Goal: Information Seeking & Learning: Check status

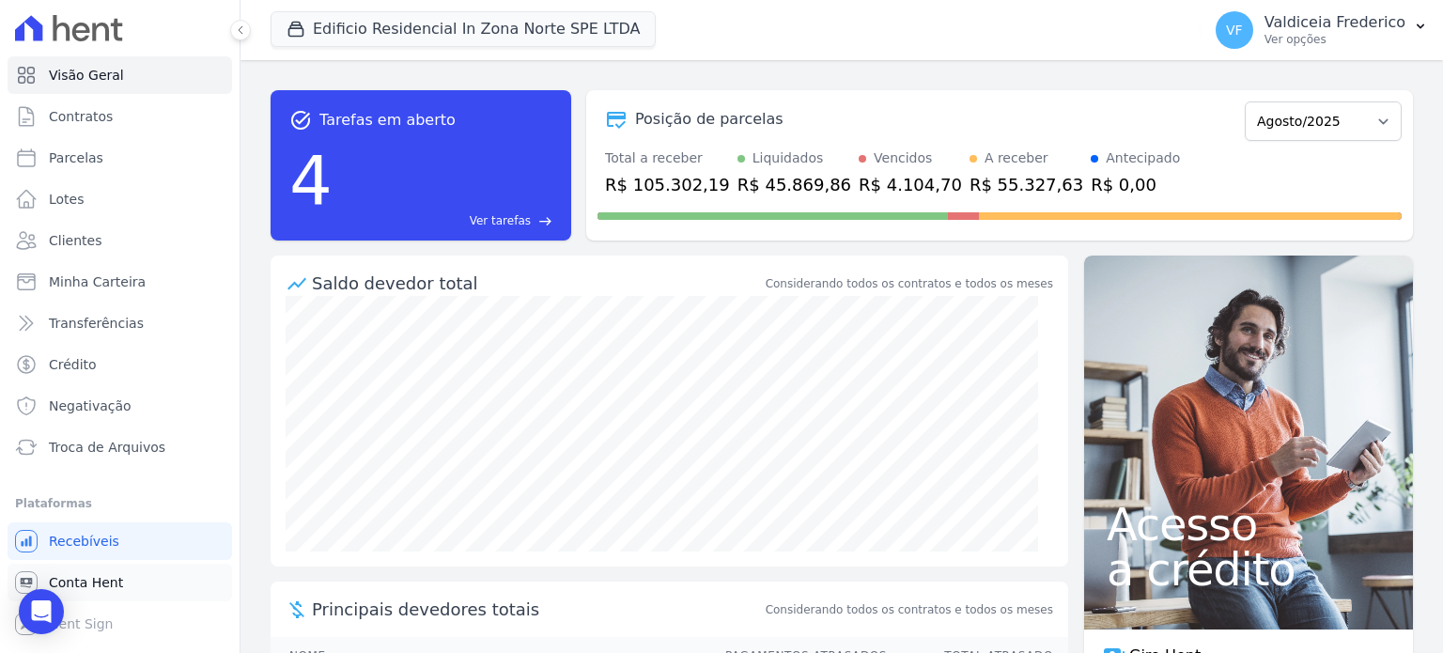
click at [113, 580] on span "Conta Hent" at bounding box center [86, 582] width 74 height 19
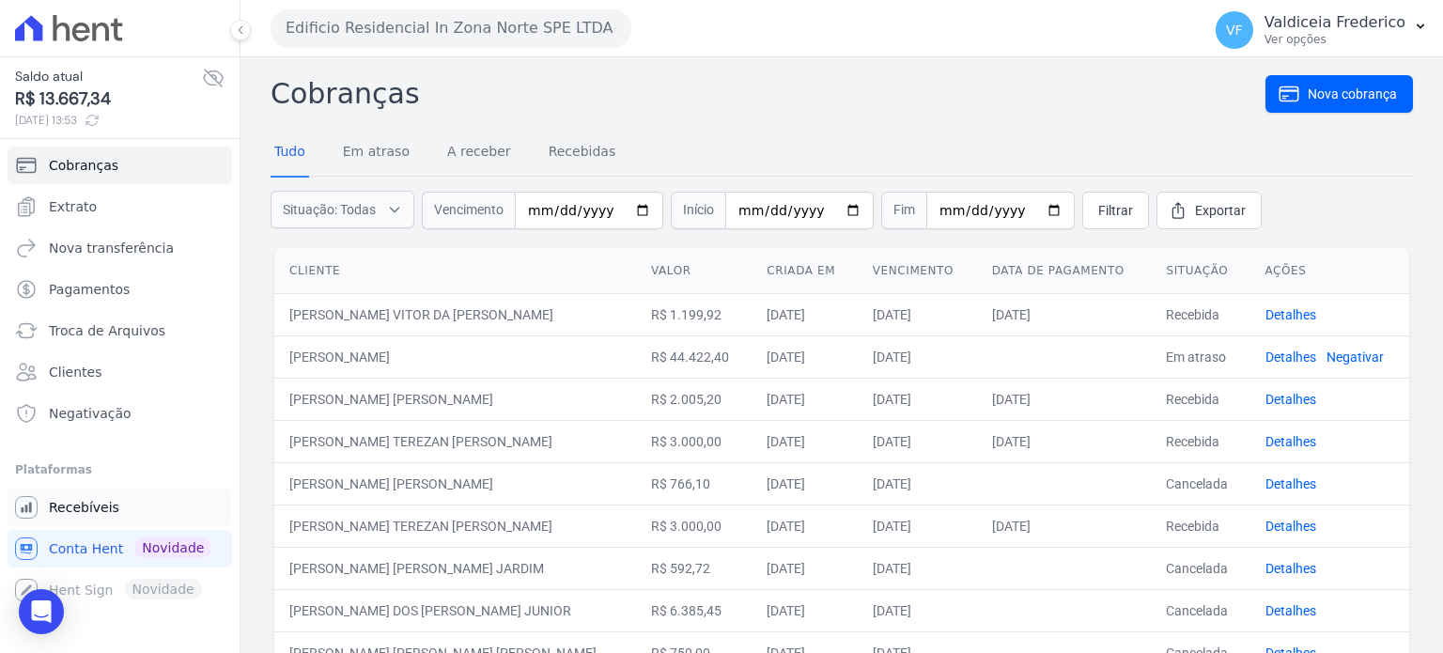
click at [96, 514] on span "Recebíveis" at bounding box center [84, 507] width 70 height 19
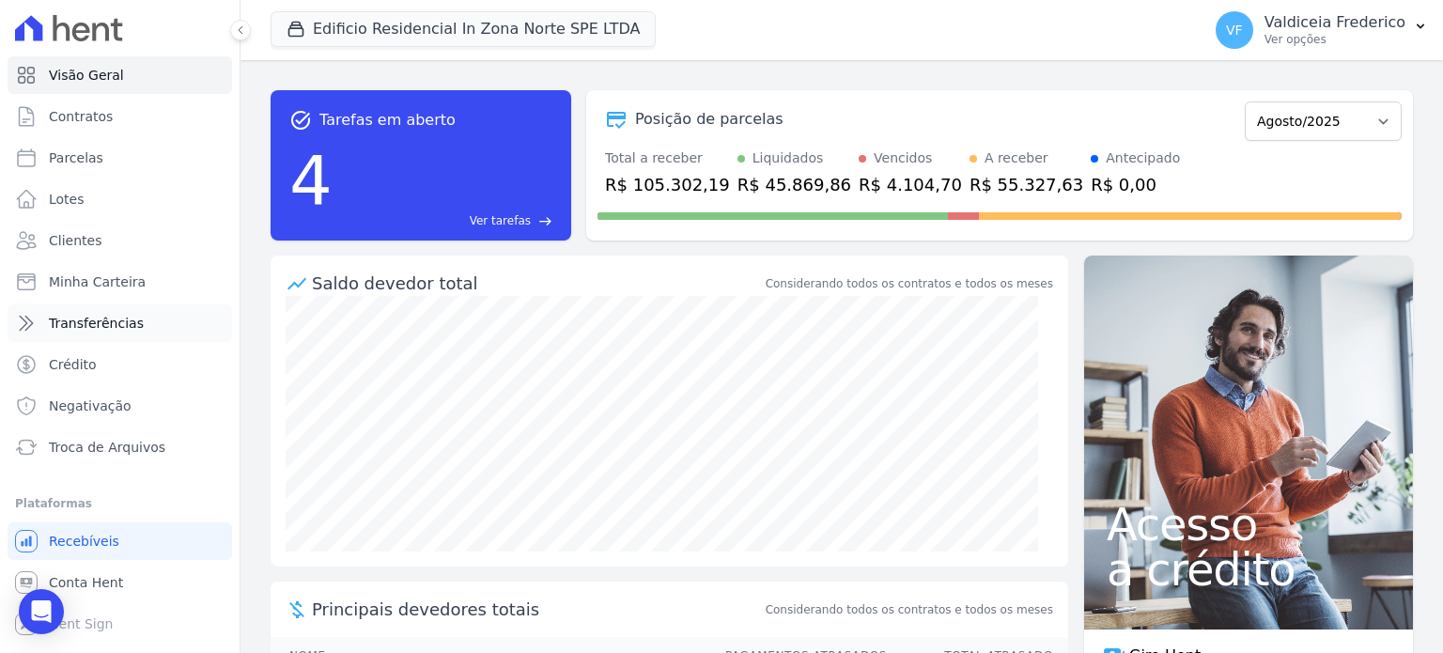
click at [117, 323] on span "Transferências" at bounding box center [96, 323] width 95 height 19
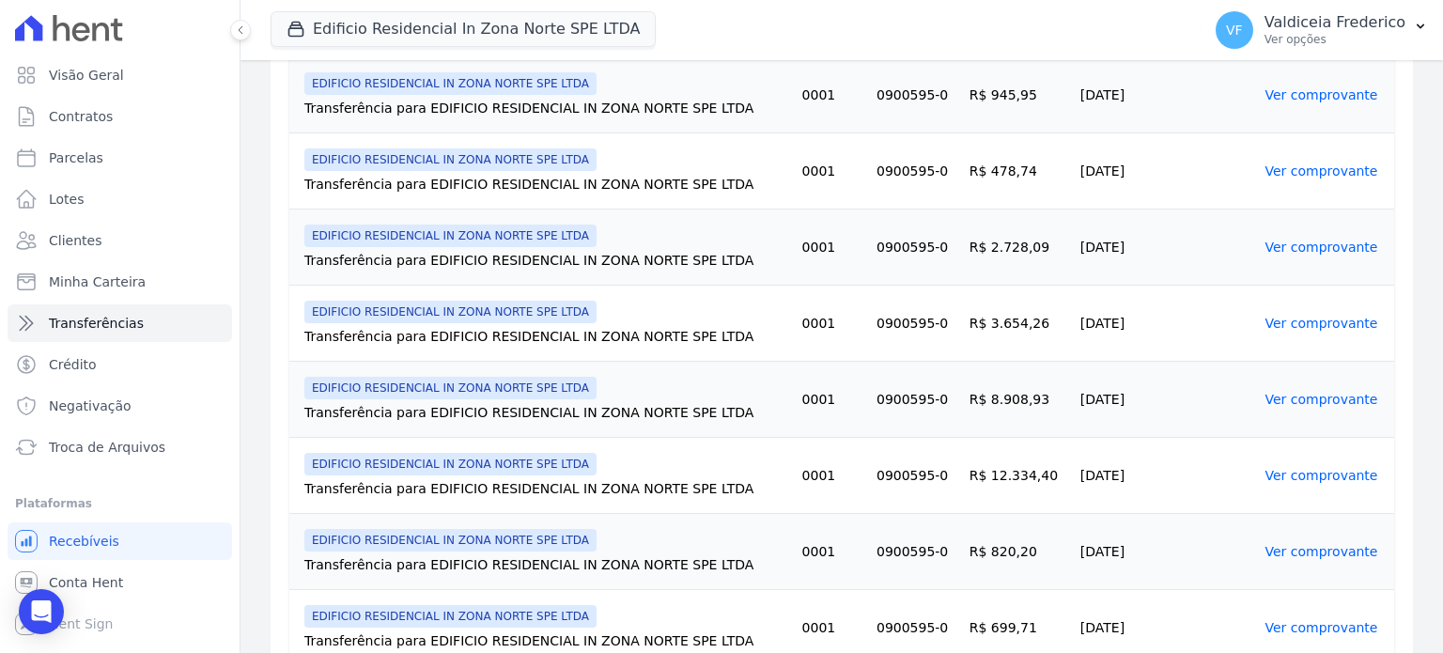
scroll to position [135, 0]
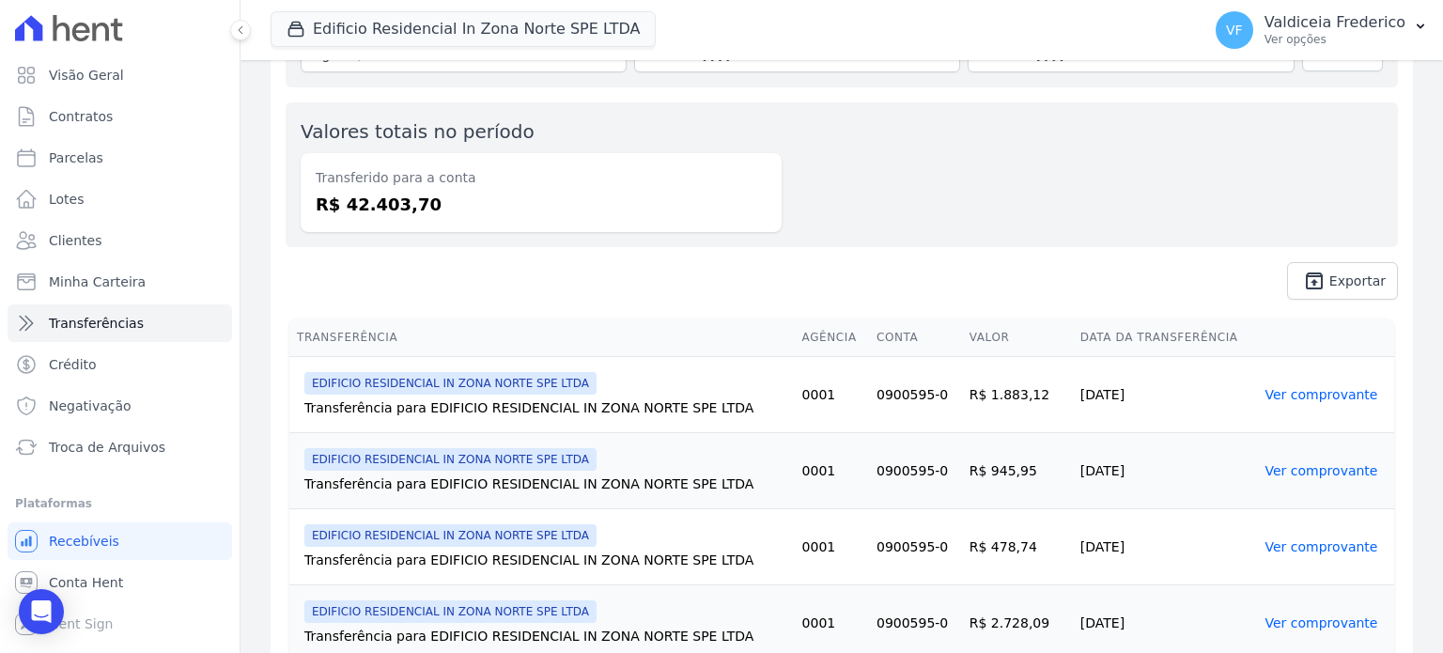
click at [380, 208] on dd "R$ 42.403,70" at bounding box center [541, 204] width 451 height 25
click at [382, 208] on dd "R$ 42.403,70" at bounding box center [541, 204] width 451 height 25
click at [383, 208] on dd "R$ 42.403,70" at bounding box center [541, 204] width 451 height 25
click at [440, 190] on div "Transferido para a conta R$ 42.403,70" at bounding box center [541, 192] width 481 height 79
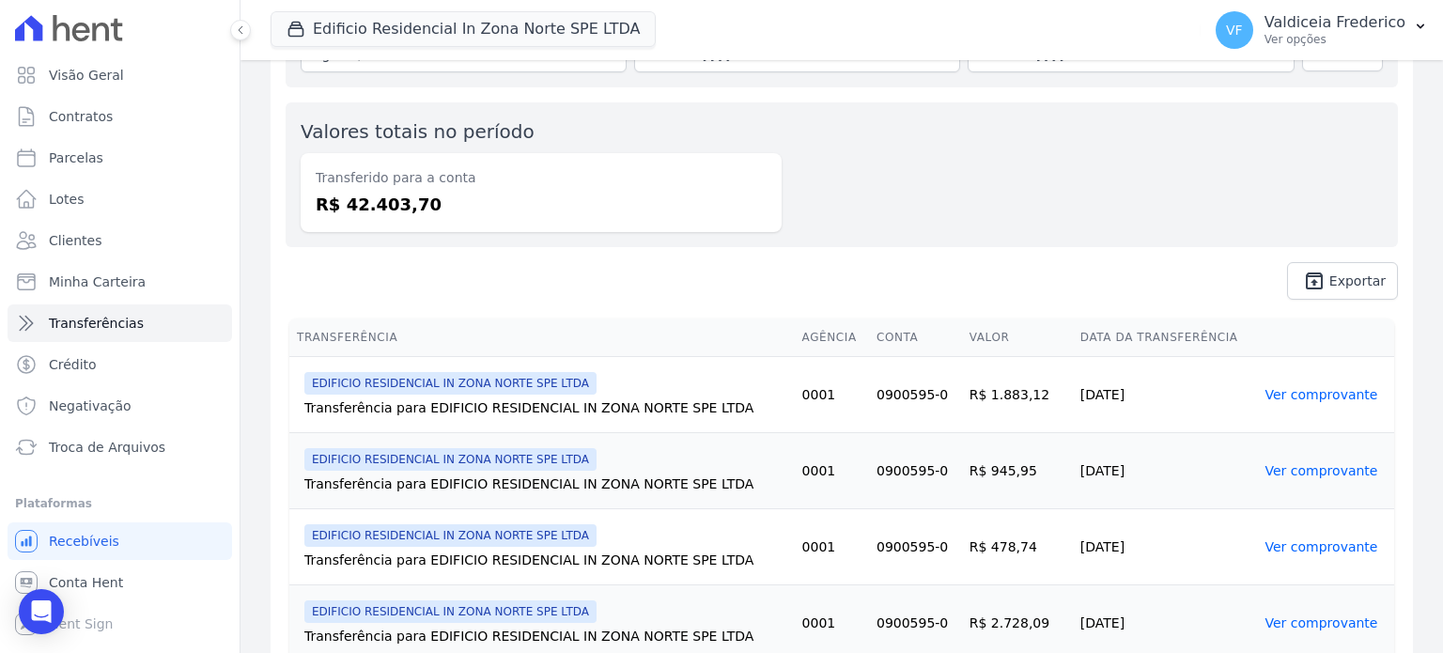
click at [440, 190] on div "Transferido para a conta R$ 42.403,70" at bounding box center [541, 192] width 481 height 79
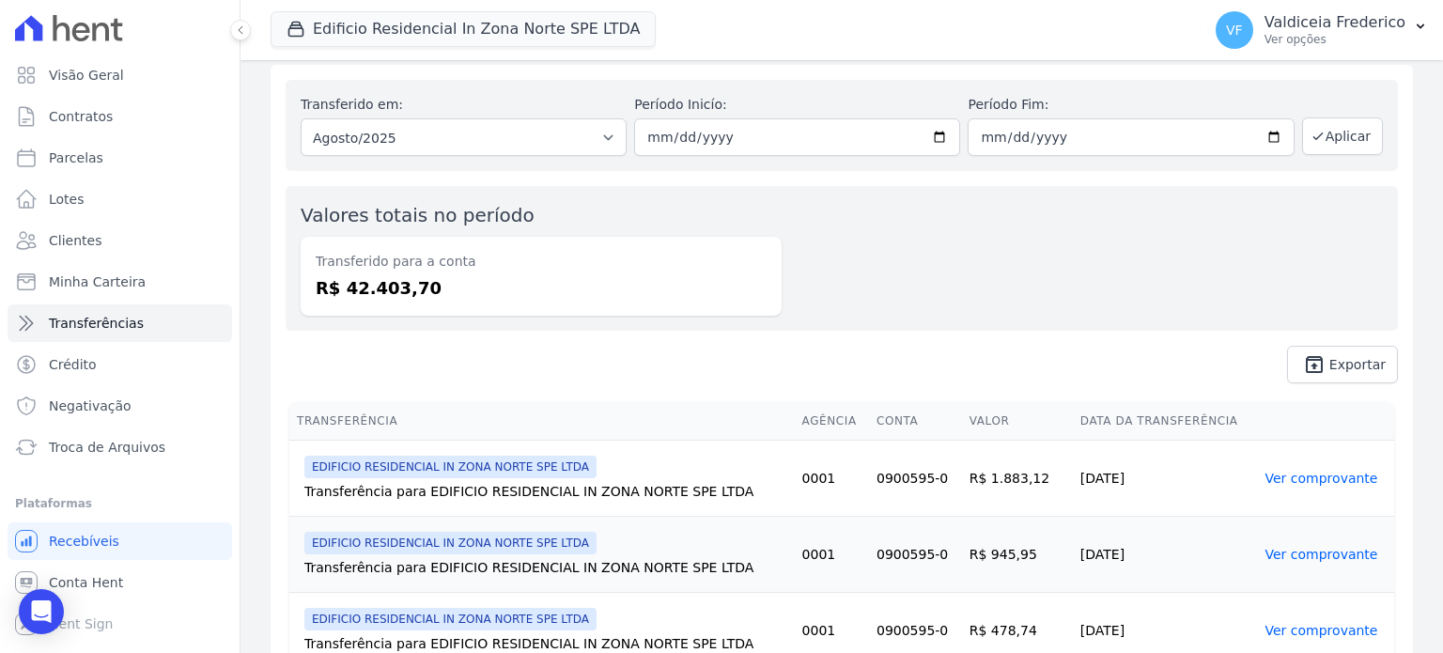
scroll to position [0, 0]
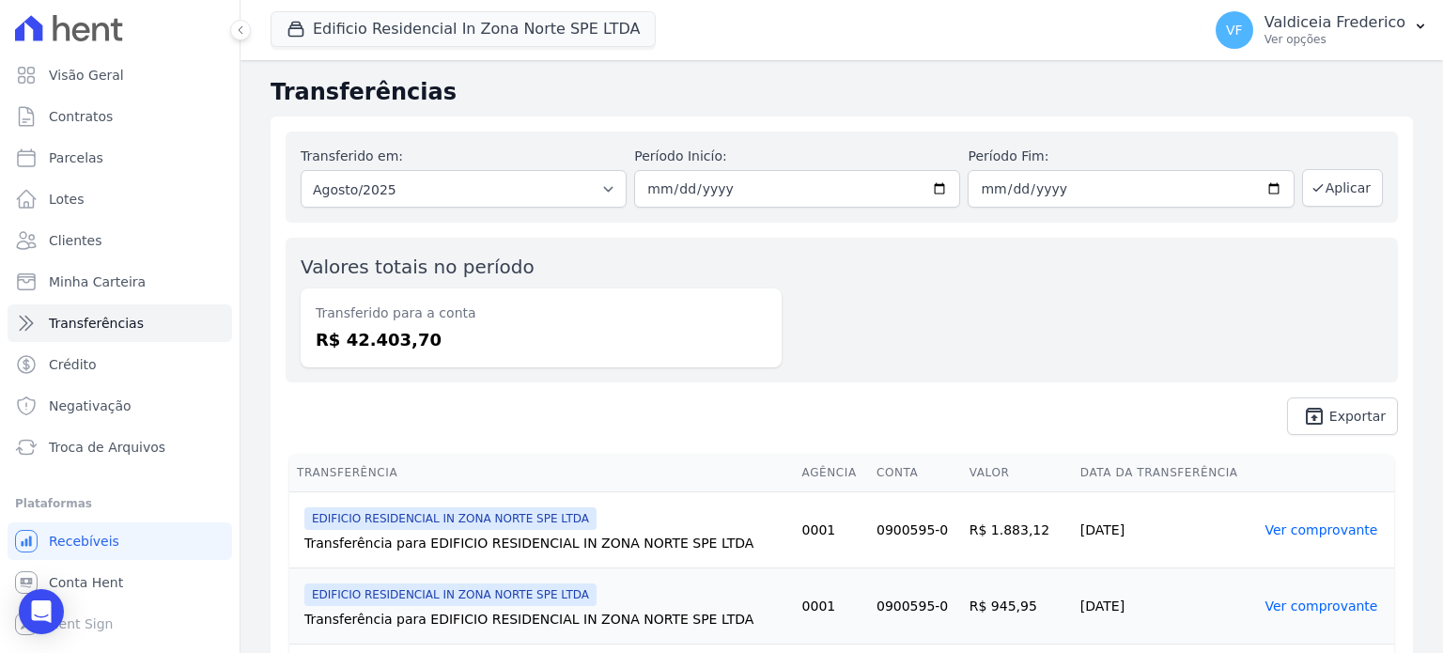
click at [386, 330] on dd "R$ 42.403,70" at bounding box center [541, 339] width 451 height 25
click at [1350, 182] on button "Aplicar" at bounding box center [1342, 188] width 81 height 38
click at [369, 338] on dd "R$ 42.403,70" at bounding box center [541, 339] width 451 height 25
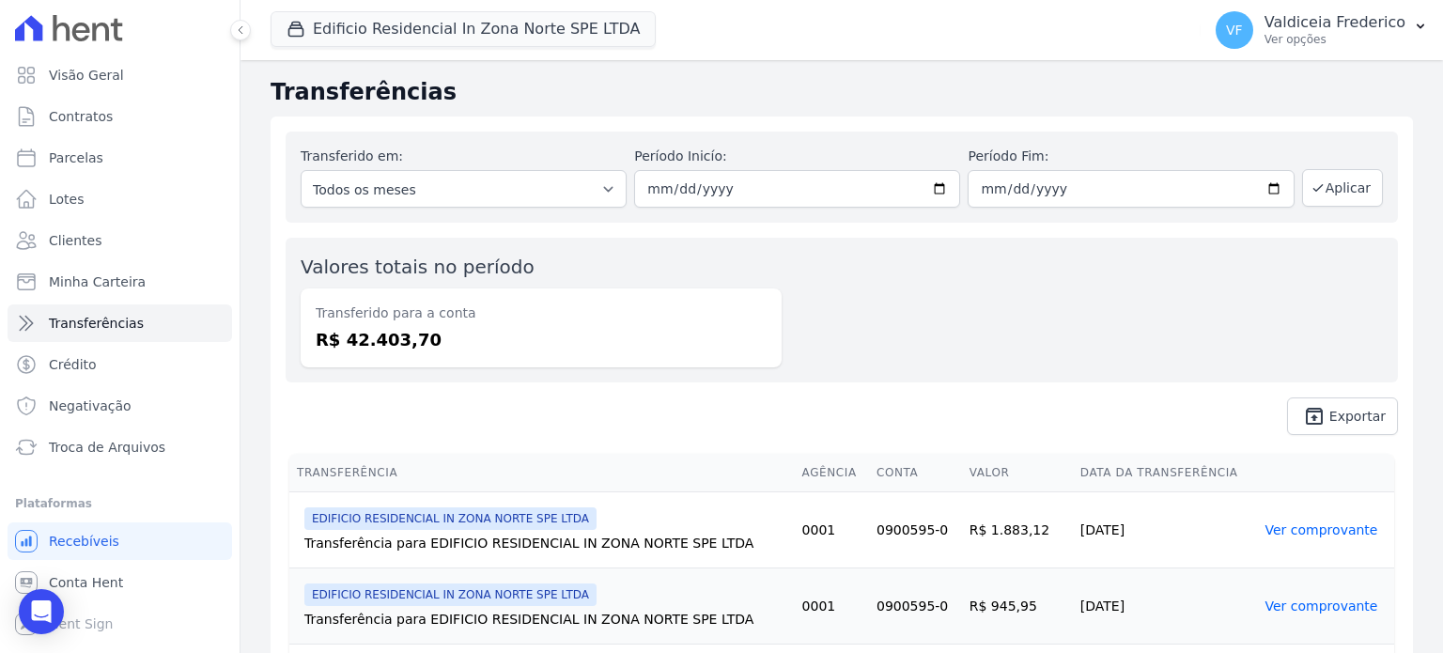
click at [369, 337] on dd "R$ 42.403,70" at bounding box center [541, 339] width 451 height 25
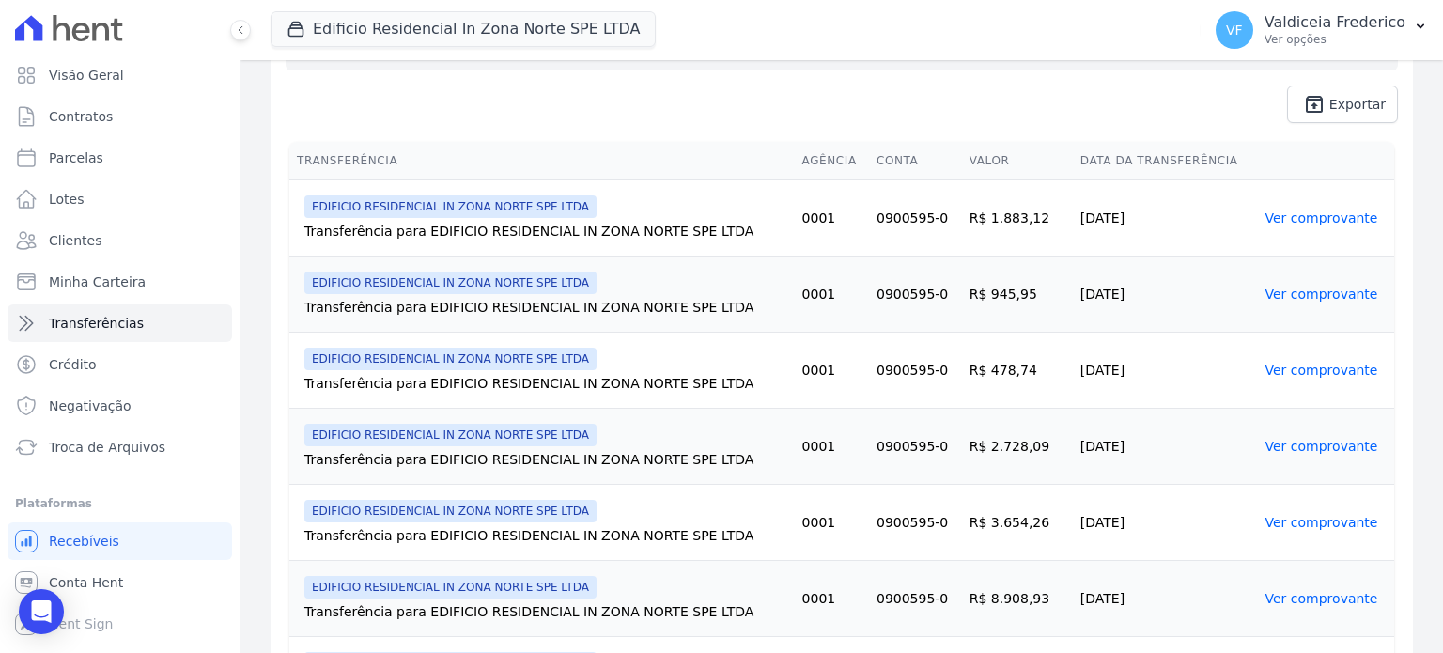
scroll to position [135, 0]
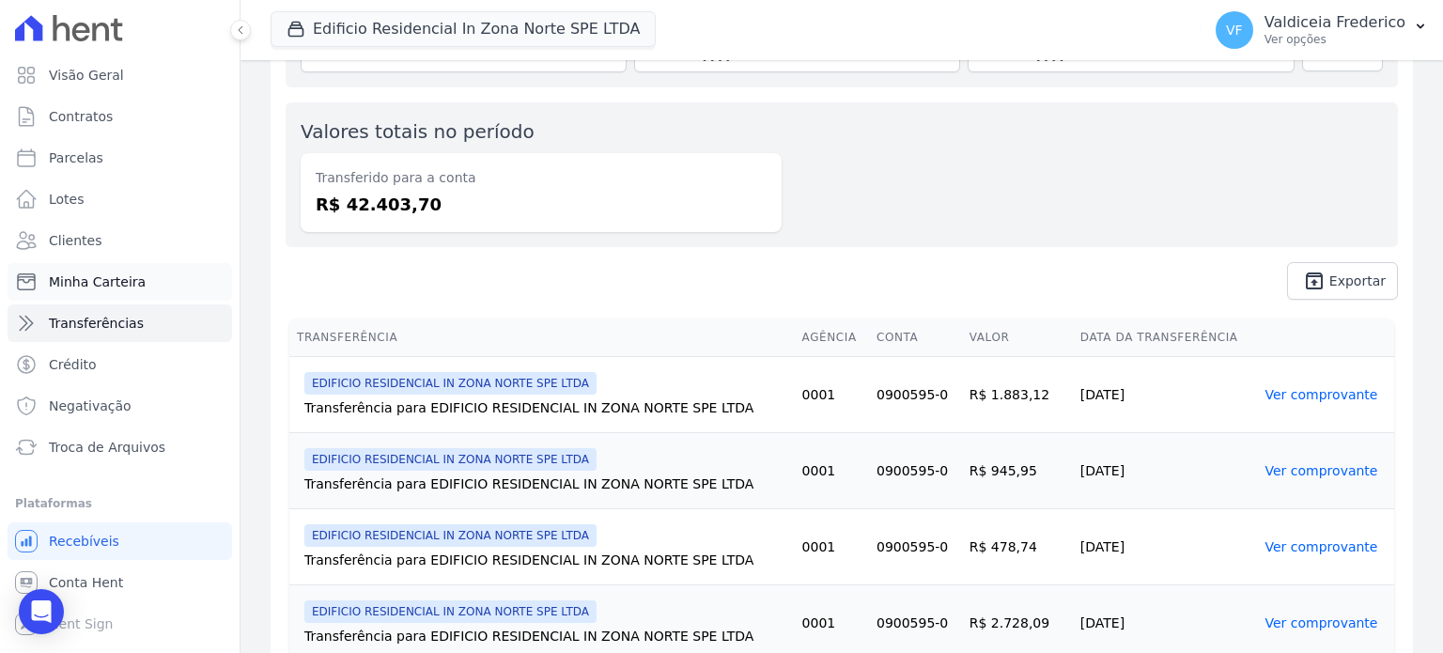
click at [71, 292] on link "Minha Carteira" at bounding box center [120, 282] width 225 height 38
click at [95, 288] on span "Minha Carteira" at bounding box center [97, 282] width 97 height 19
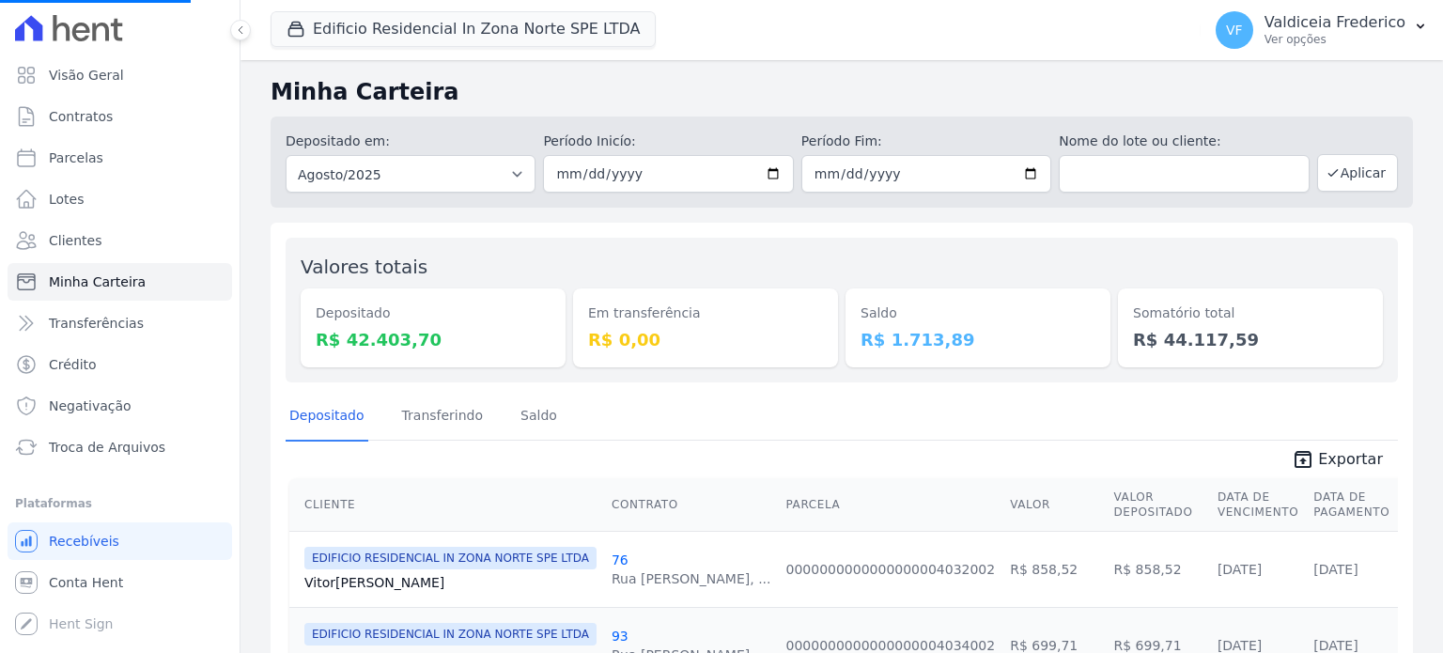
click at [407, 338] on dd "R$ 42.403,70" at bounding box center [433, 339] width 235 height 25
click at [406, 340] on dd "R$ 42.403,70" at bounding box center [433, 339] width 235 height 25
click at [406, 341] on dd "R$ 42.403,70" at bounding box center [433, 339] width 235 height 25
click at [1201, 349] on dd "R$ 44.117,59" at bounding box center [1250, 339] width 235 height 25
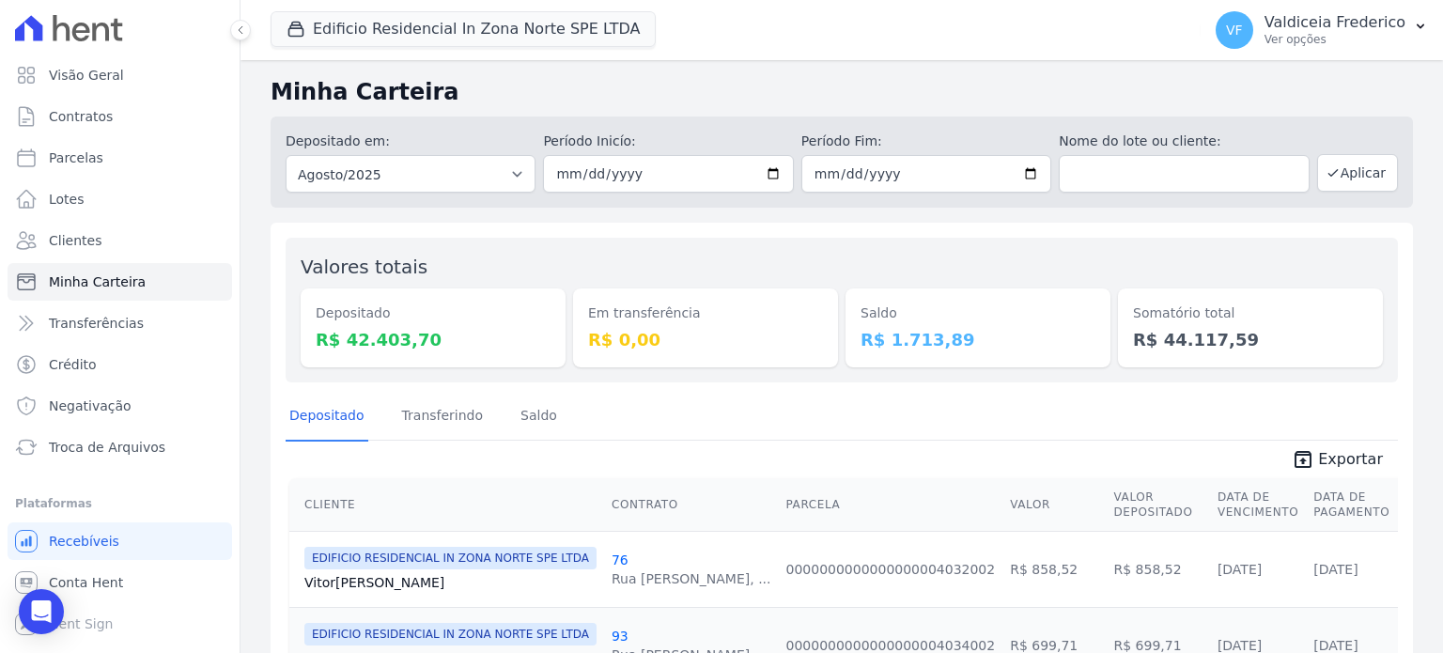
click at [1200, 349] on dd "R$ 44.117,59" at bounding box center [1250, 339] width 235 height 25
click at [921, 341] on dd "R$ 1.713,89" at bounding box center [978, 339] width 235 height 25
click at [1208, 341] on dd "R$ 44.117,59" at bounding box center [1250, 339] width 235 height 25
click at [1146, 341] on dd "R$ 44.117,59" at bounding box center [1250, 339] width 235 height 25
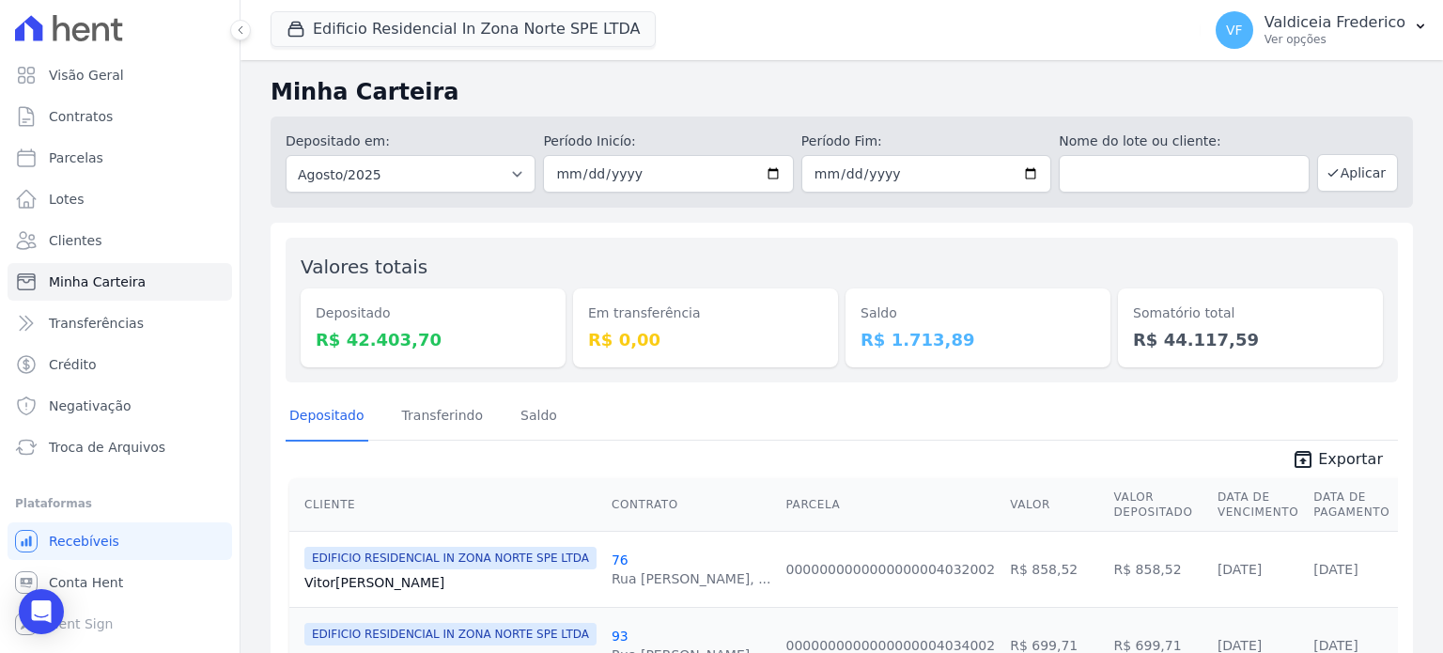
click at [1146, 341] on dd "R$ 44.117,59" at bounding box center [1250, 339] width 235 height 25
click at [1168, 336] on dd "R$ 44.117,59" at bounding box center [1250, 339] width 235 height 25
click at [68, 35] on icon at bounding box center [61, 28] width 17 height 26
click at [1150, 179] on input "text" at bounding box center [1184, 174] width 250 height 38
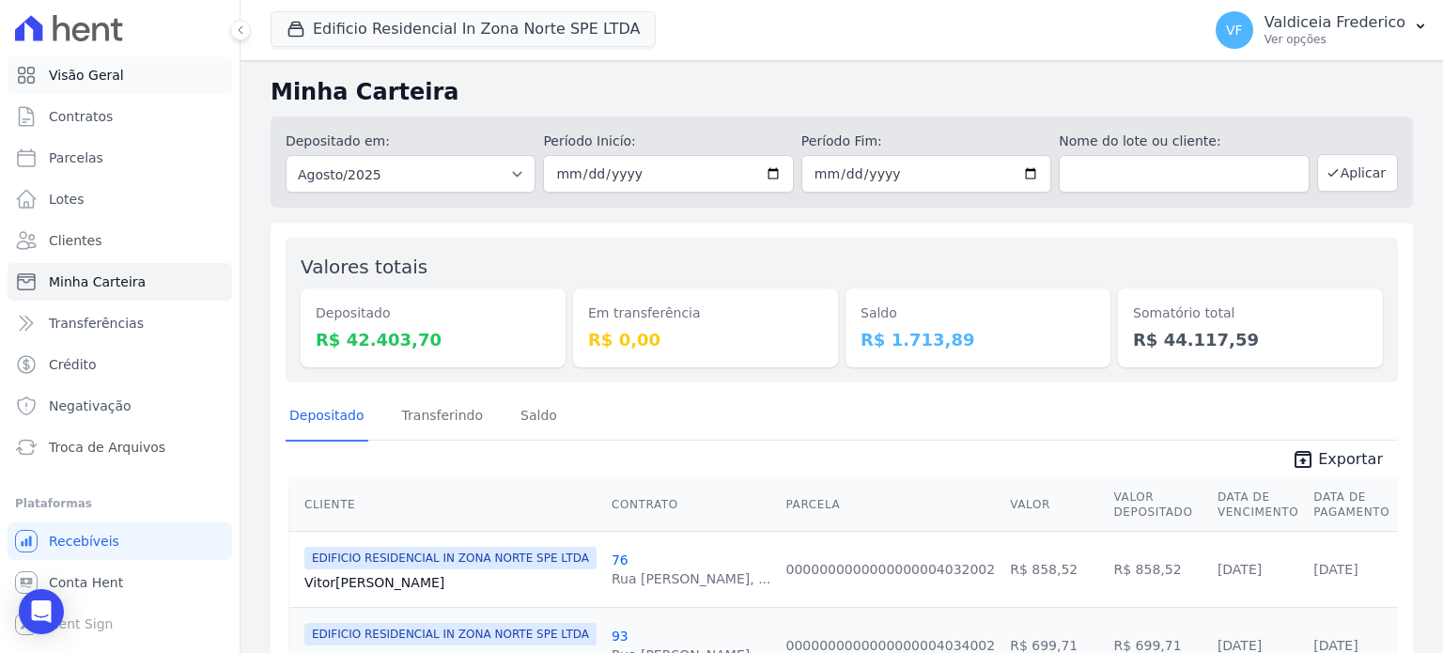
click at [86, 74] on span "Visão Geral" at bounding box center [86, 75] width 75 height 19
